Goal: Register for event/course

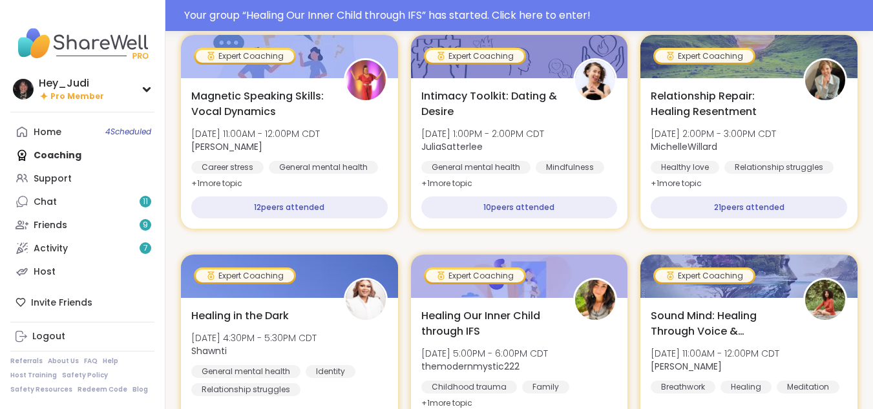
click at [81, 6] on div "Hey_Judi Pro Member Profile Membership Settings Help Home 4 Scheduled Coaching …" at bounding box center [82, 204] width 165 height 409
click at [238, 10] on div "Your group “ Healing Our Inner Child through IFS ” has started. Click here to e…" at bounding box center [524, 16] width 681 height 16
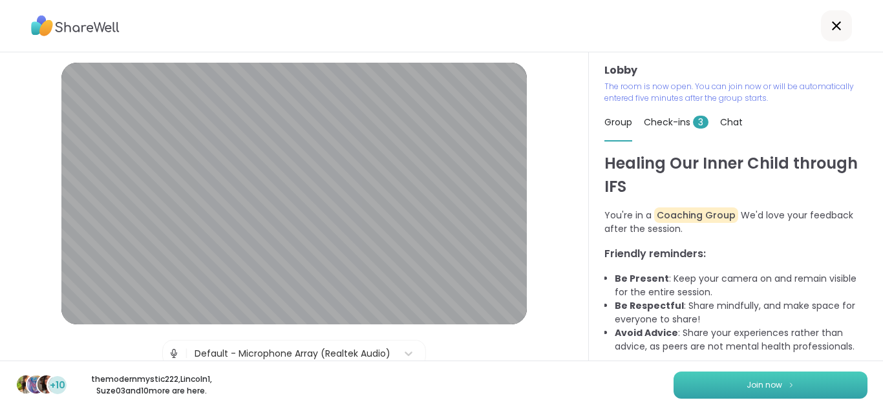
click at [746, 388] on span "Join now" at bounding box center [764, 385] width 36 height 12
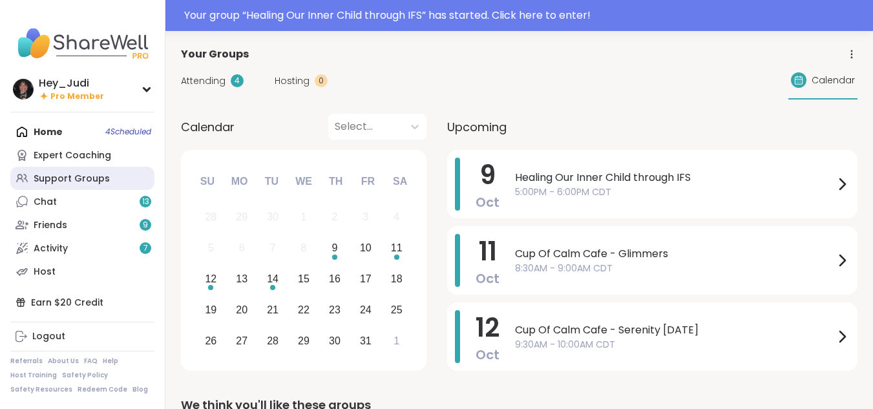
click at [103, 180] on div "Support Groups" at bounding box center [72, 179] width 76 height 13
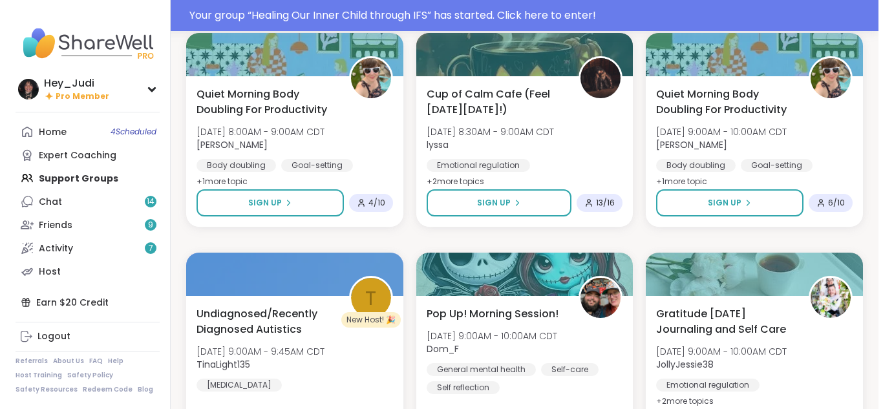
scroll to position [1926, 0]
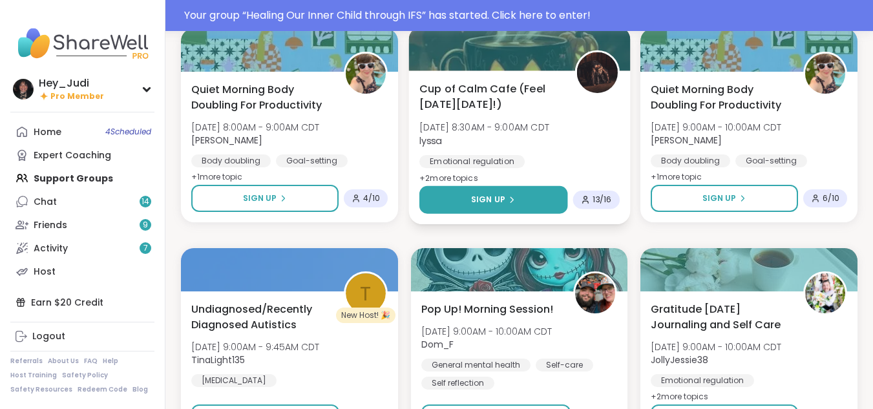
click at [521, 194] on button "Sign Up" at bounding box center [493, 200] width 148 height 28
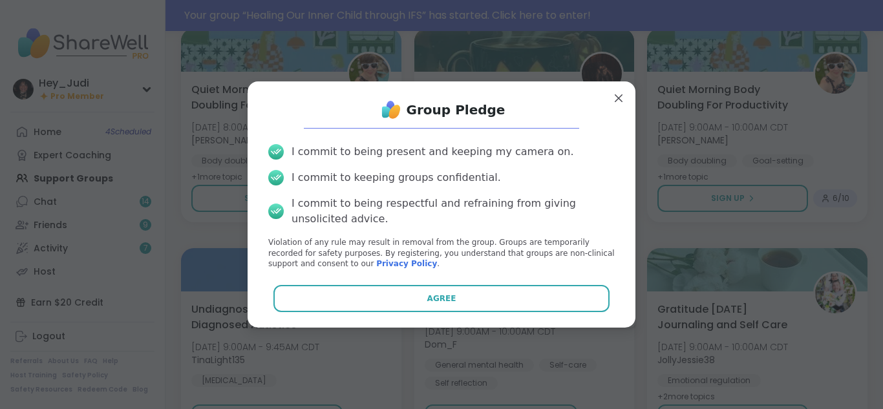
click at [479, 246] on p "Violation of any rule may result in removal from the group. Groups are temporar…" at bounding box center [441, 253] width 346 height 32
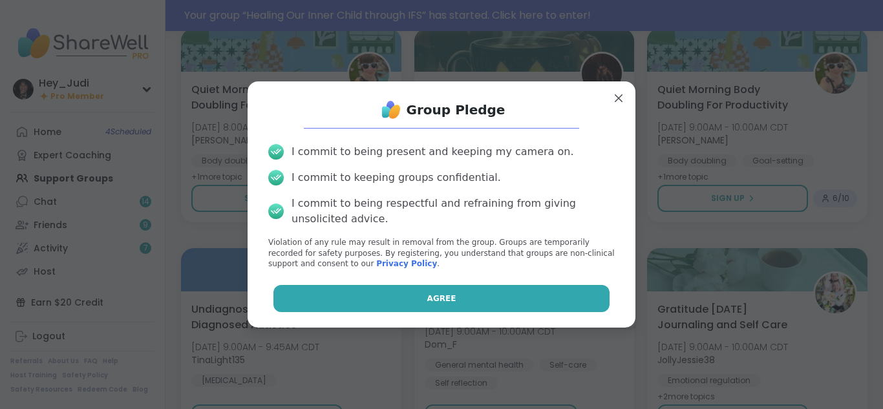
click at [483, 295] on button "Agree" at bounding box center [441, 298] width 337 height 27
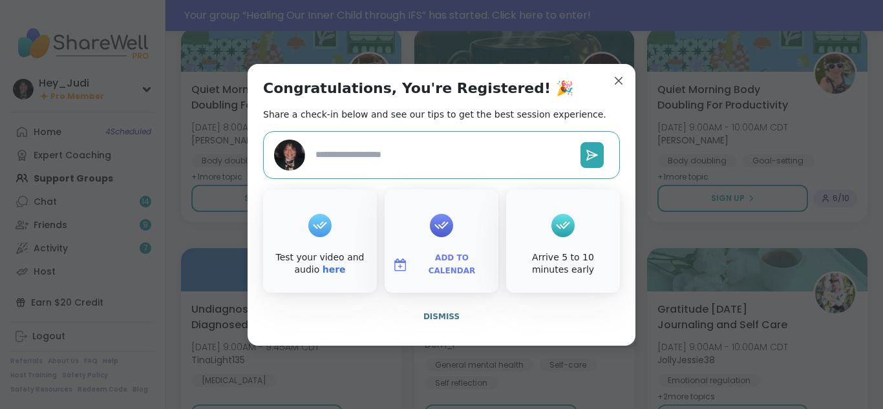
click at [451, 266] on span "Add to Calendar" at bounding box center [452, 264] width 78 height 25
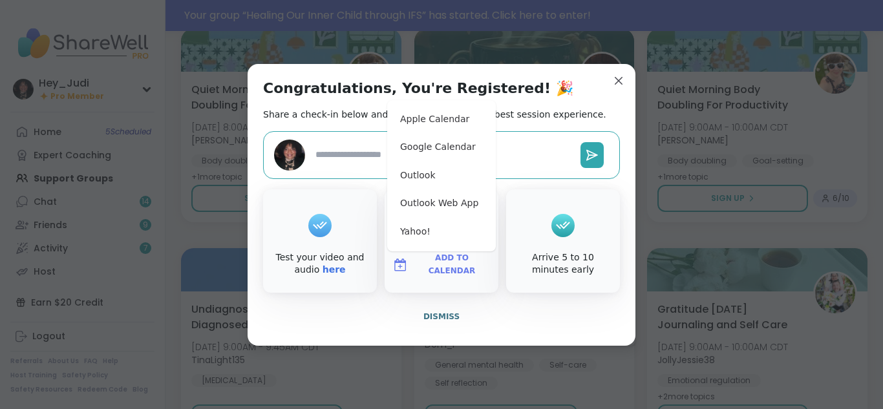
type textarea "*"
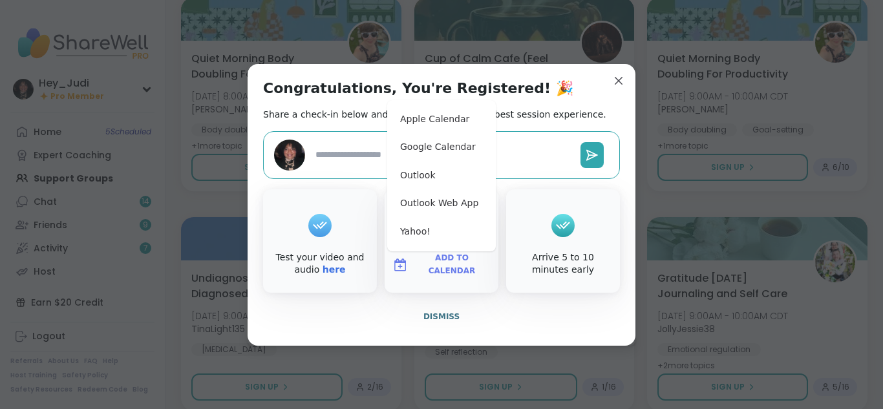
scroll to position [1895, 0]
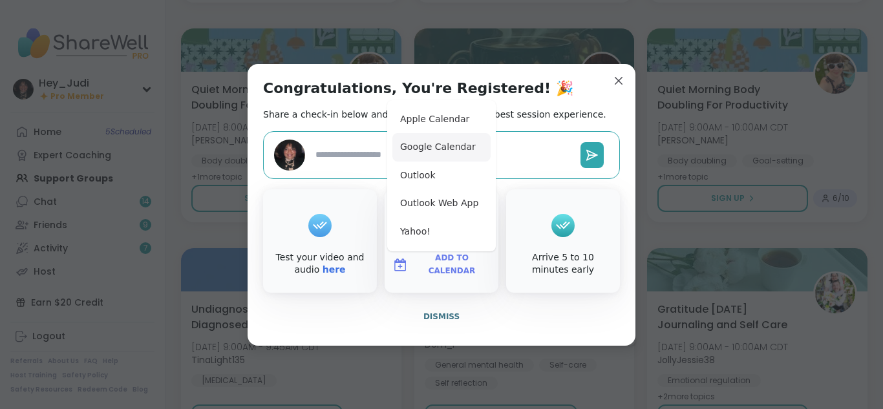
click at [417, 149] on button "Google Calendar" at bounding box center [441, 147] width 98 height 28
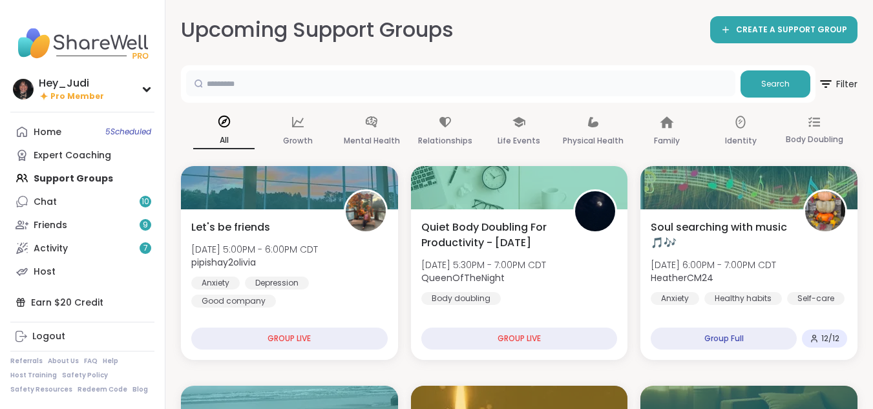
click at [468, 82] on input "text" at bounding box center [460, 83] width 549 height 26
type input "*****"
click at [764, 91] on button "Search" at bounding box center [775, 83] width 70 height 27
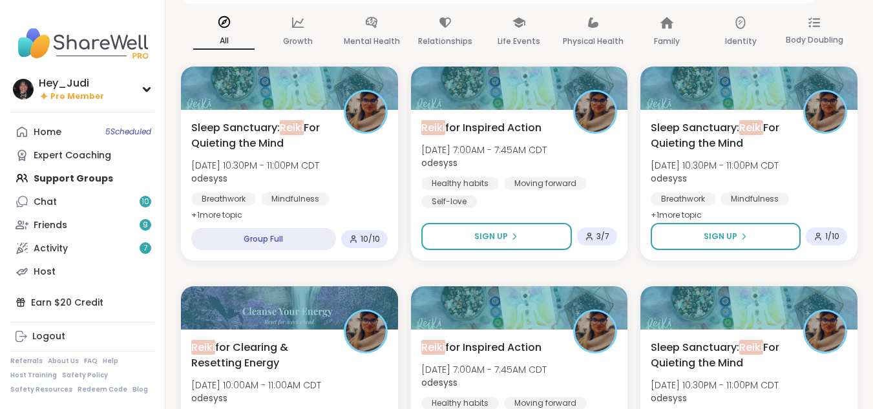
scroll to position [98, 0]
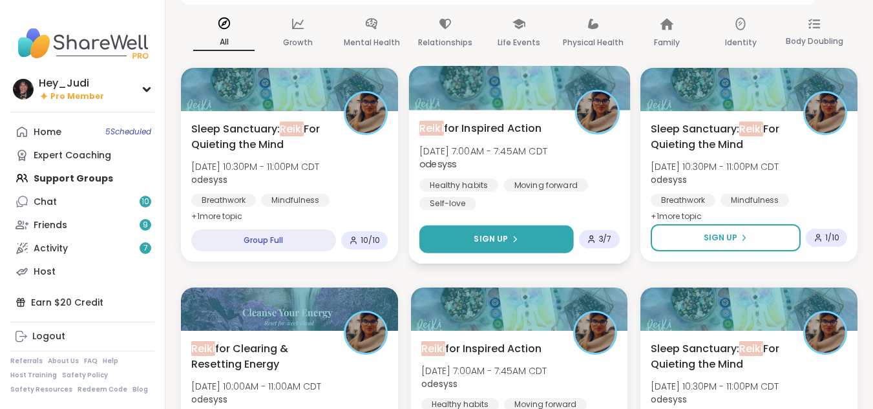
click at [526, 234] on button "Sign Up" at bounding box center [496, 240] width 154 height 28
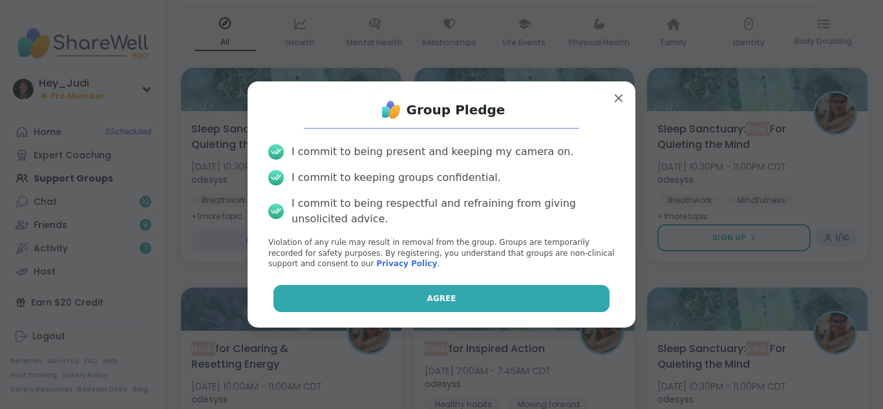
click at [443, 293] on span "Agree" at bounding box center [441, 299] width 29 height 12
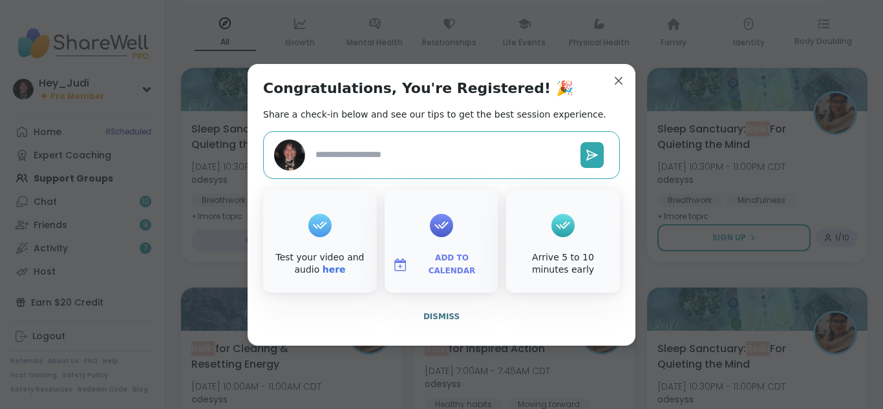
click at [444, 264] on span "Add to Calendar" at bounding box center [452, 264] width 78 height 25
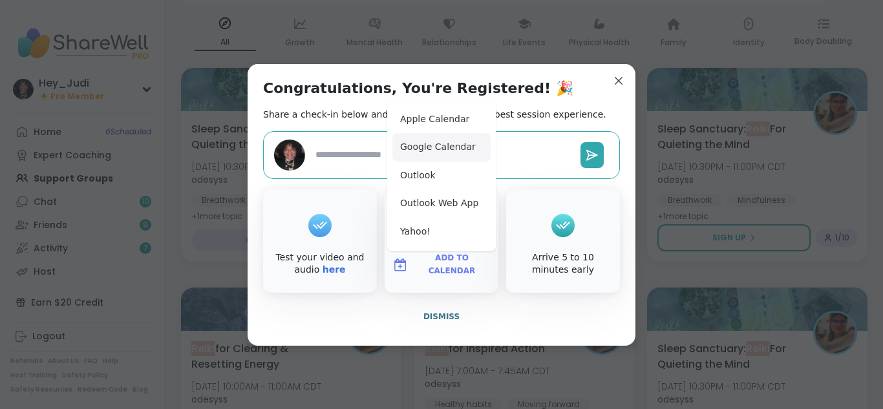
click at [429, 145] on button "Google Calendar" at bounding box center [441, 147] width 98 height 28
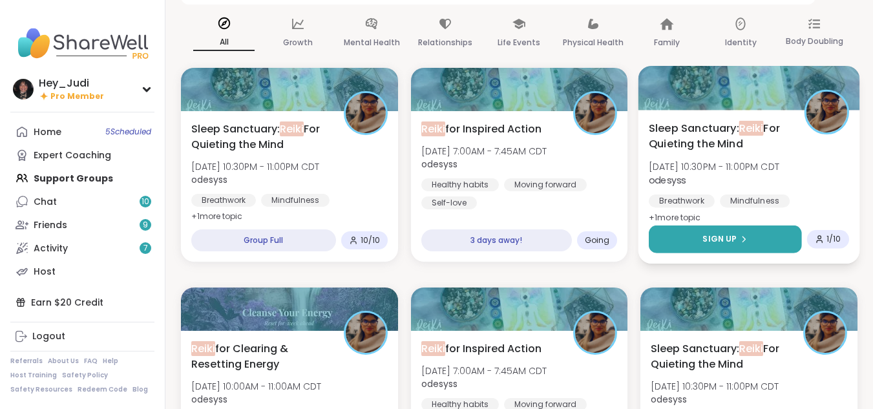
click at [724, 239] on span "Sign Up" at bounding box center [720, 239] width 34 height 12
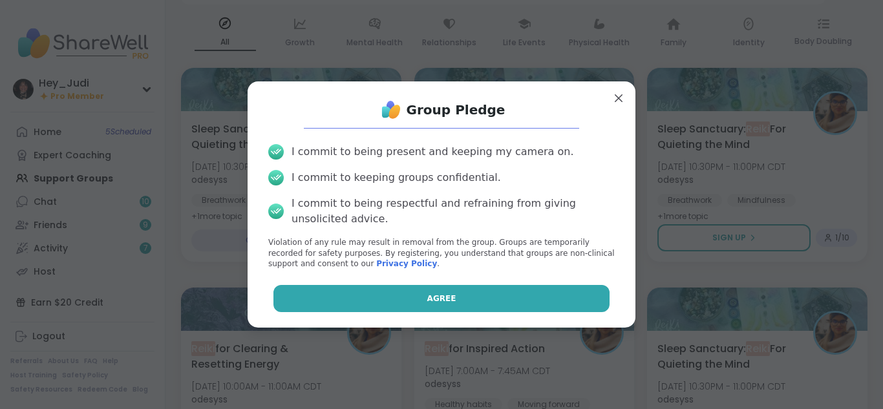
click at [477, 300] on button "Agree" at bounding box center [441, 298] width 337 height 27
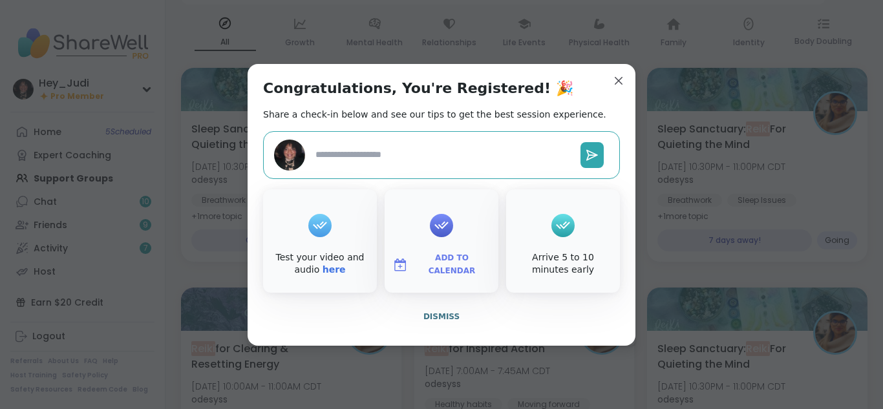
type textarea "*"
click at [444, 262] on span "Add to Calendar" at bounding box center [452, 264] width 78 height 25
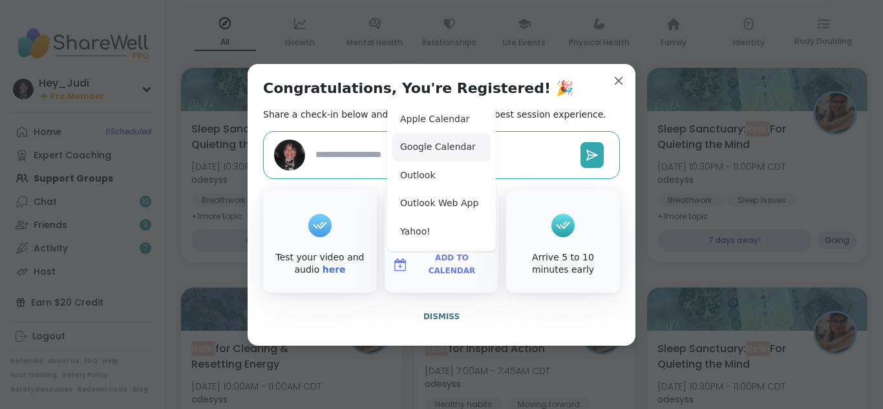
click at [426, 150] on button "Google Calendar" at bounding box center [441, 147] width 98 height 28
